Goal: Task Accomplishment & Management: Use online tool/utility

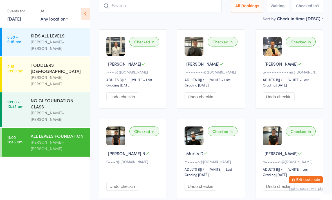
click at [37, 97] on div "NO GI FOUNDATION CLASS" at bounding box center [58, 103] width 54 height 12
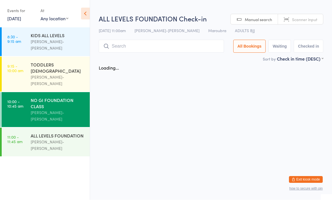
scroll to position [0, 0]
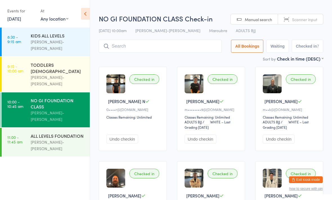
click at [21, 135] on time "11:00 - 11:45 am" at bounding box center [14, 139] width 15 height 9
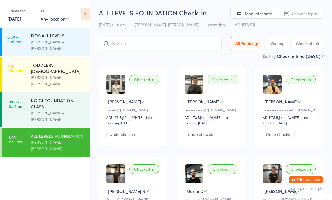
click at [175, 47] on input "search" at bounding box center [160, 43] width 123 height 13
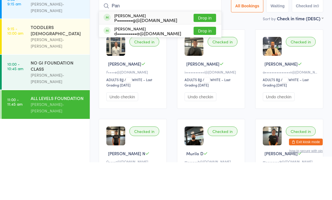
type input "Pan"
click at [202, 51] on button "Drop in" at bounding box center [204, 55] width 22 height 8
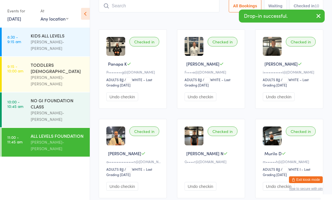
click at [25, 92] on link "10:00 - 10:45 am NO GI FOUNDATION CLASS [PERSON_NAME]-[PERSON_NAME]" at bounding box center [46, 109] width 88 height 35
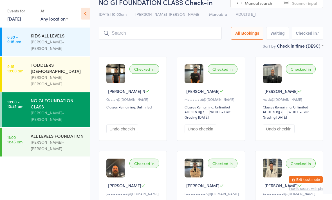
scroll to position [9, 0]
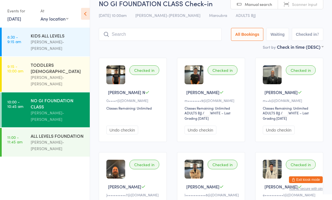
click at [166, 34] on input "search" at bounding box center [160, 34] width 123 height 13
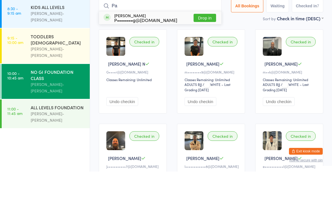
type input "Pa"
click at [205, 42] on button "Drop in" at bounding box center [204, 46] width 22 height 8
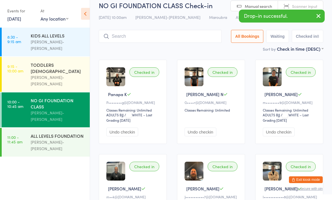
scroll to position [0, 0]
